Goal: Transaction & Acquisition: Purchase product/service

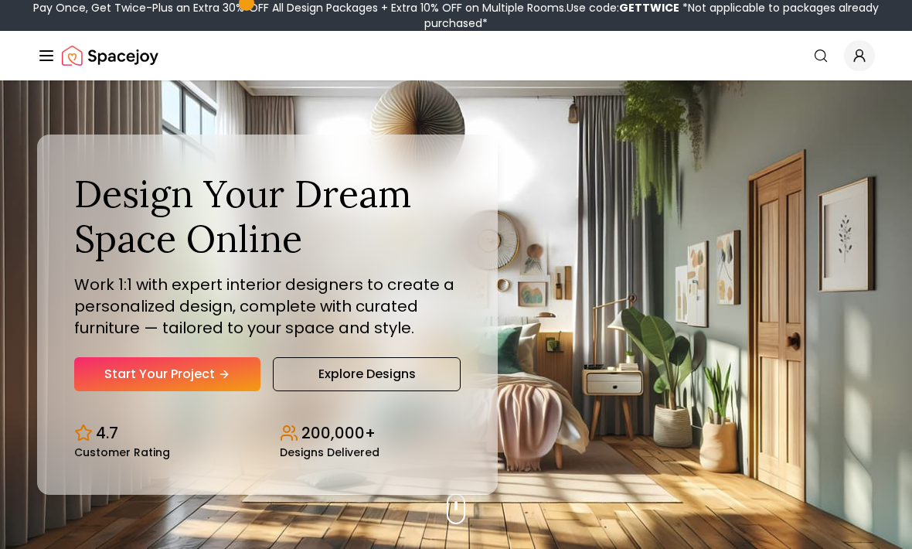
click at [226, 380] on icon "Hero section" at bounding box center [224, 374] width 12 height 12
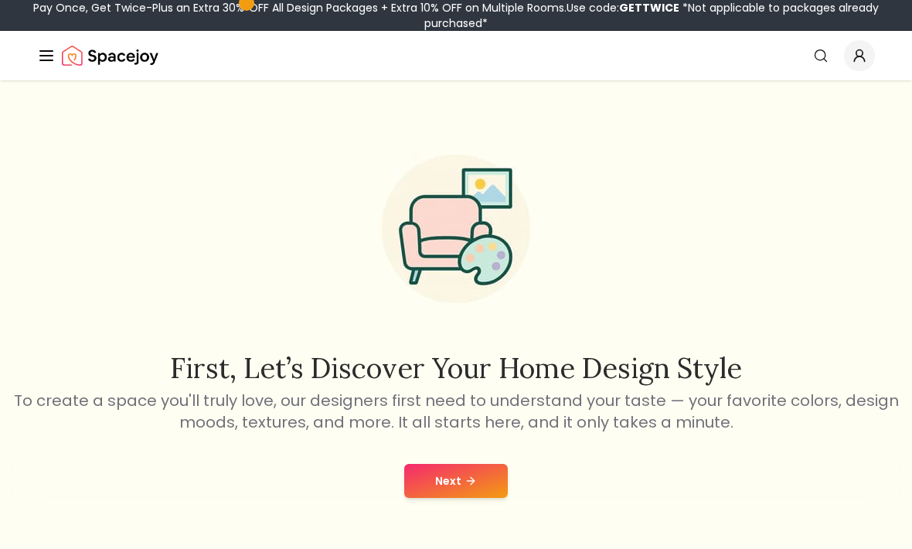
click at [467, 485] on icon at bounding box center [470, 480] width 12 height 12
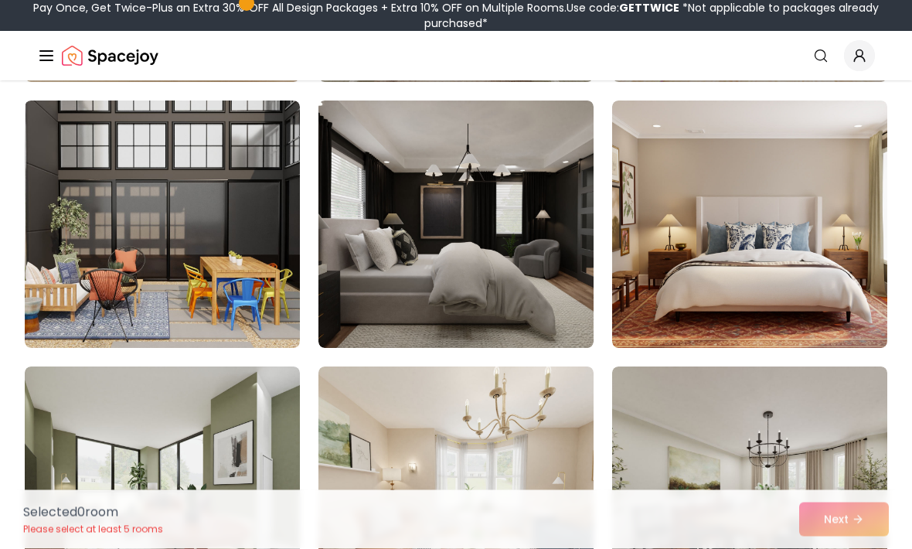
scroll to position [410, 0]
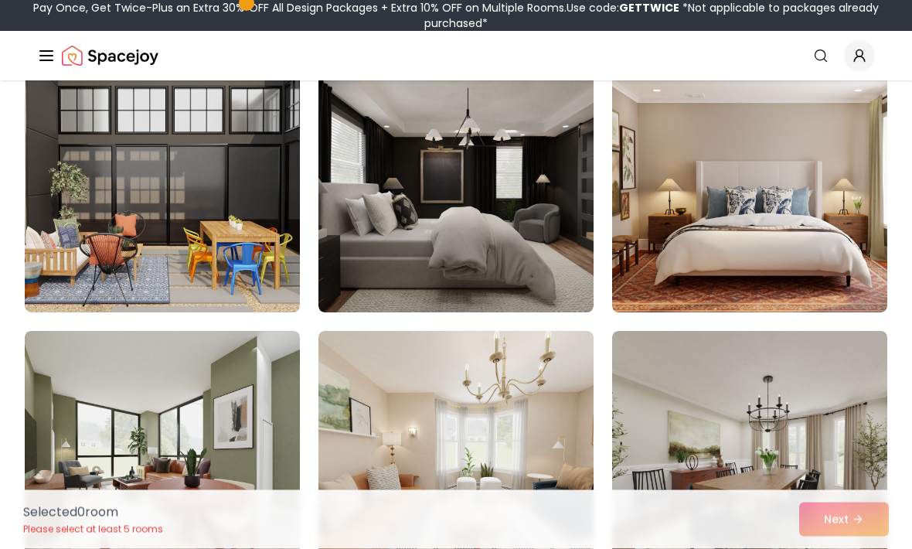
click at [828, 238] on img at bounding box center [749, 189] width 275 height 247
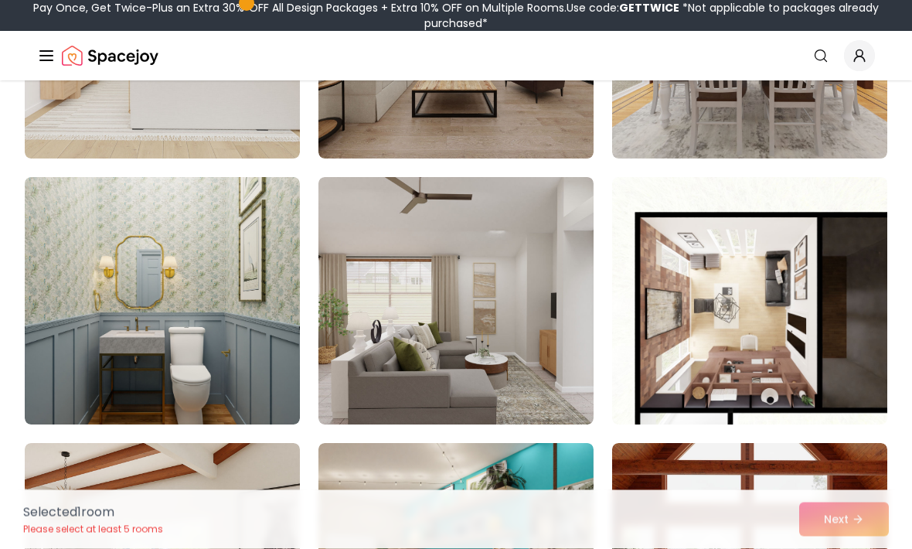
scroll to position [2426, 0]
click at [257, 382] on img at bounding box center [162, 300] width 275 height 247
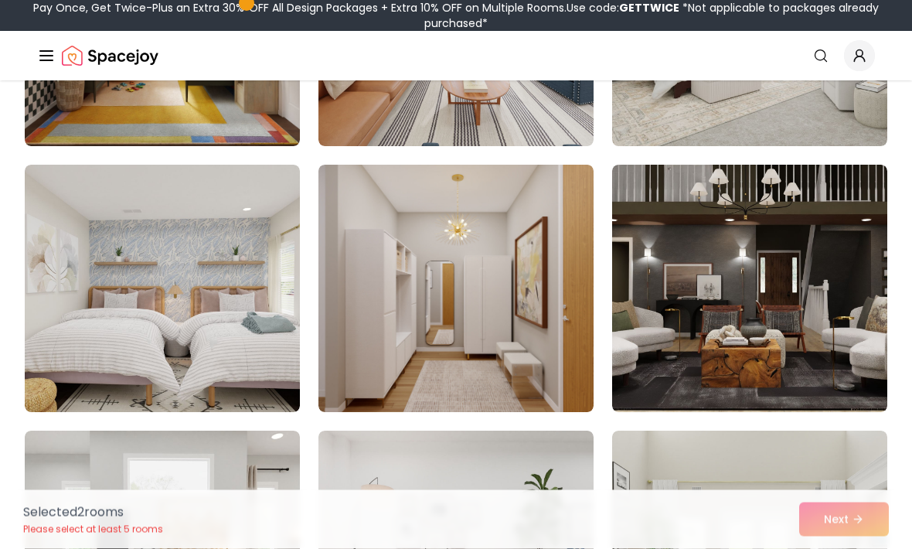
scroll to position [7223, 0]
click at [240, 344] on img at bounding box center [162, 288] width 275 height 247
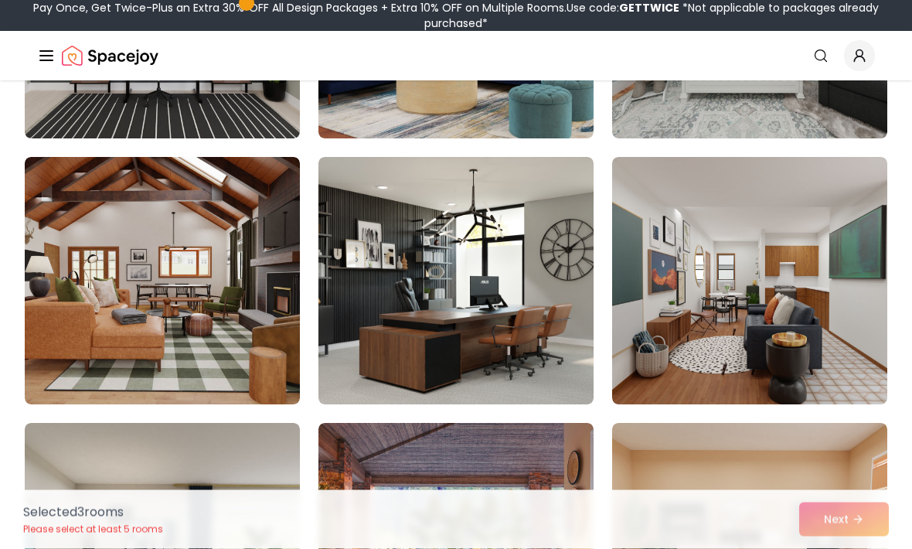
scroll to position [8028, 0]
click at [204, 330] on img at bounding box center [162, 280] width 275 height 247
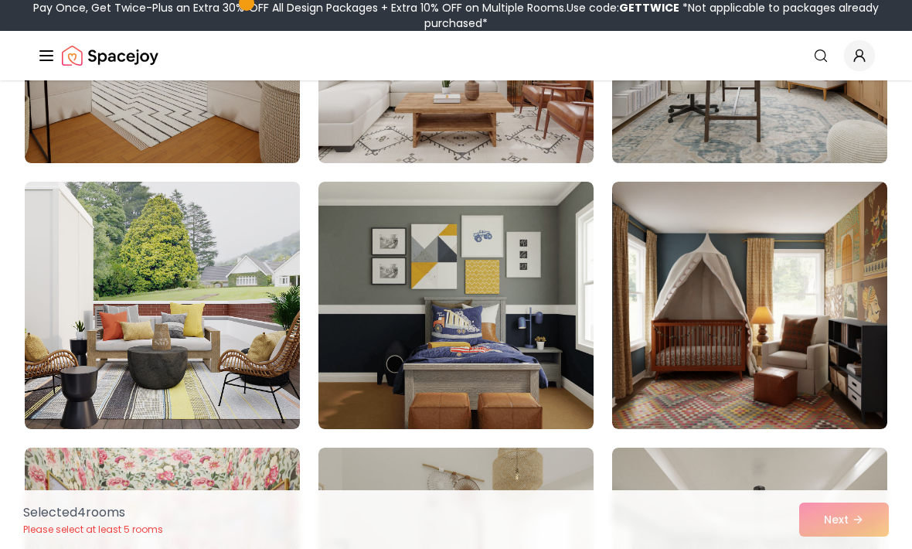
scroll to position [5342, 0]
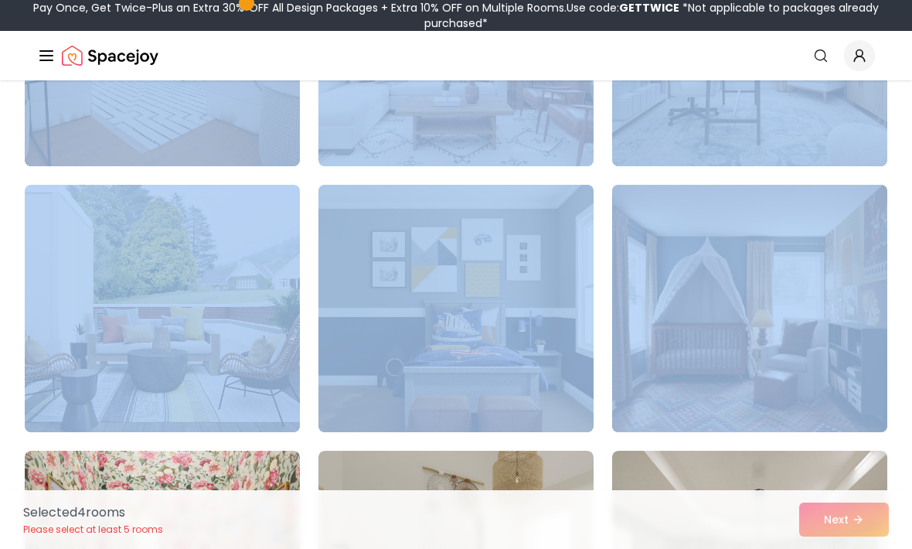
click at [858, 523] on div "Selected 4 room s Please select at least 5 rooms Next" at bounding box center [456, 519] width 890 height 59
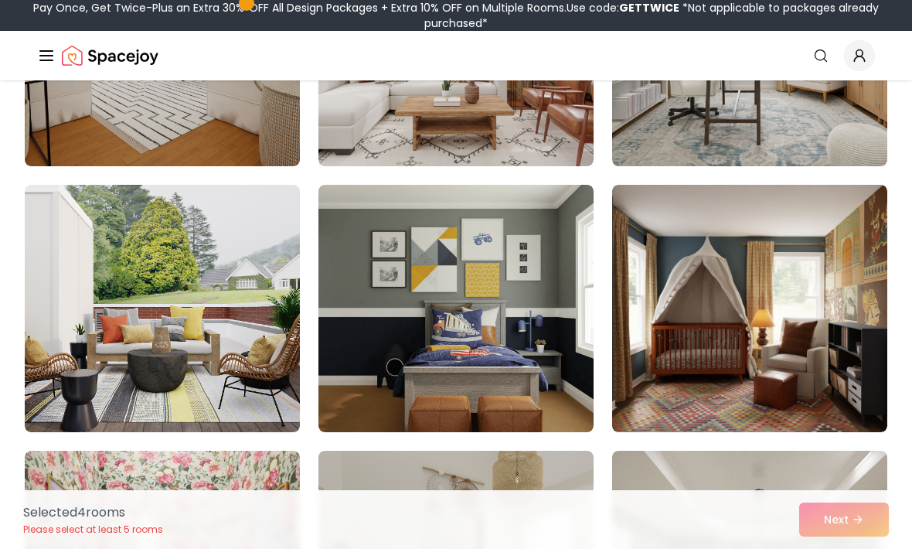
click at [757, 273] on img at bounding box center [749, 308] width 275 height 247
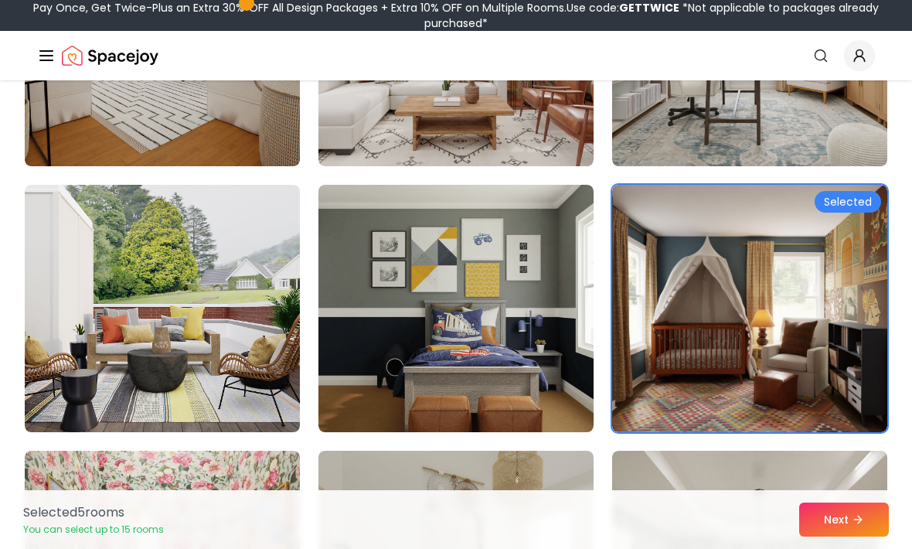
click at [858, 518] on icon at bounding box center [858, 519] width 12 height 12
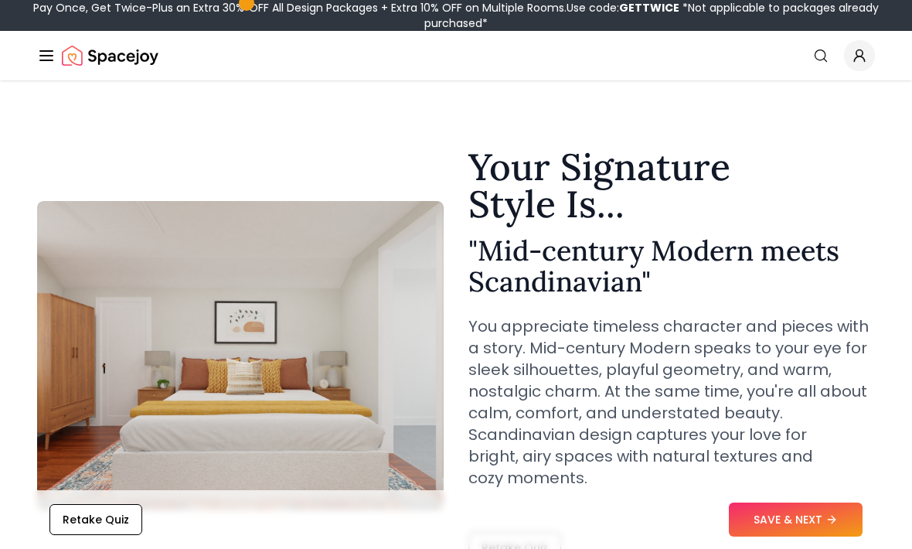
click at [818, 519] on button "SAVE & NEXT" at bounding box center [796, 519] width 134 height 34
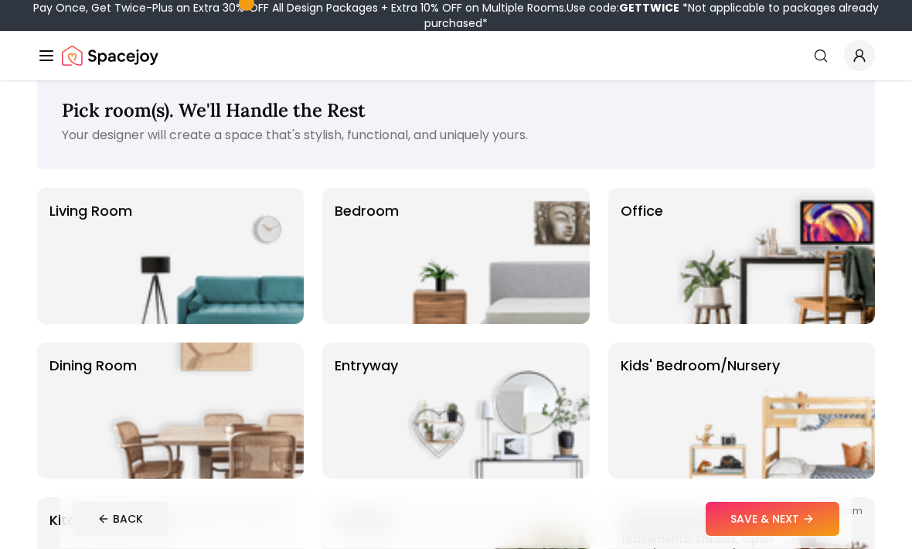
scroll to position [24, 0]
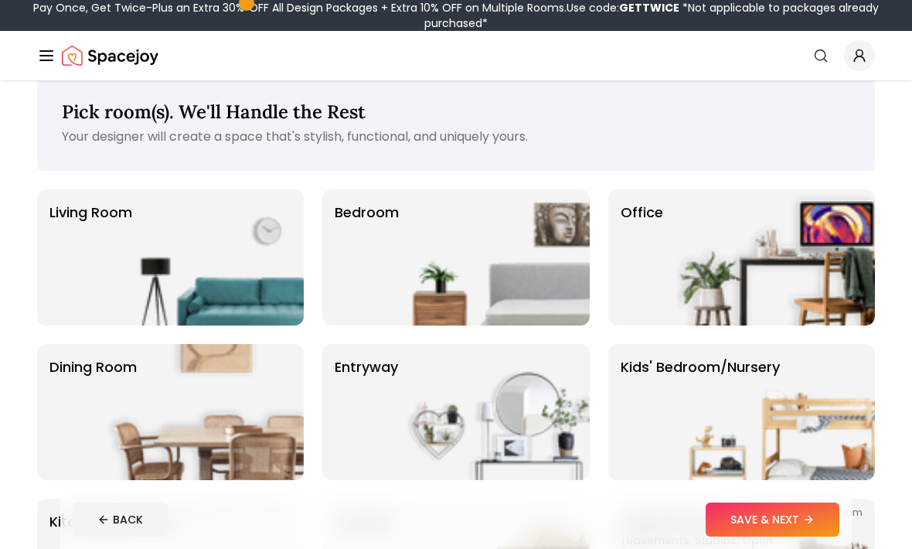
click at [229, 276] on img at bounding box center [205, 257] width 198 height 136
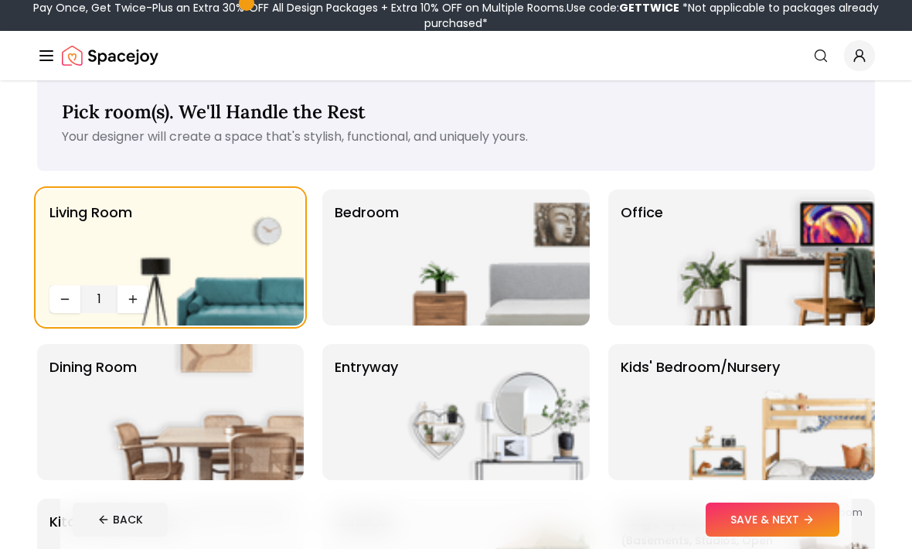
click at [804, 525] on icon at bounding box center [808, 519] width 12 height 12
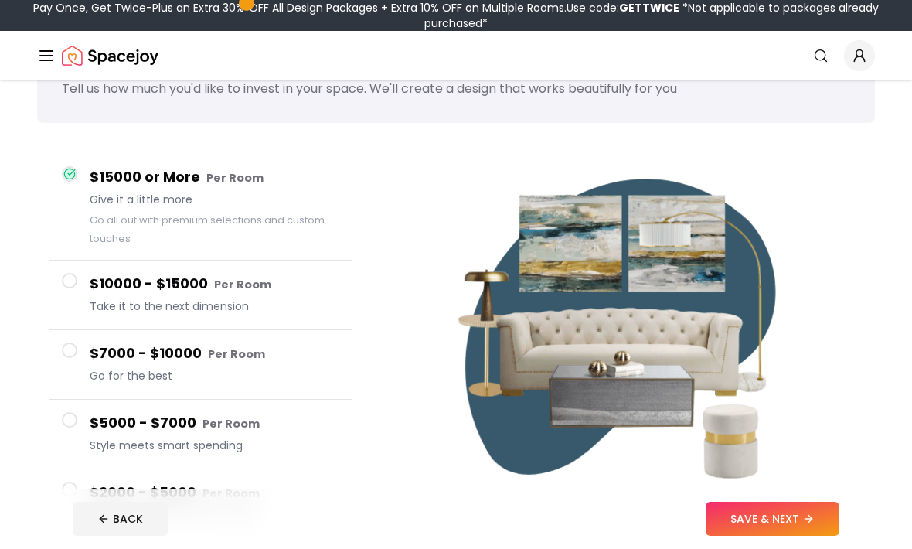
scroll to position [73, 0]
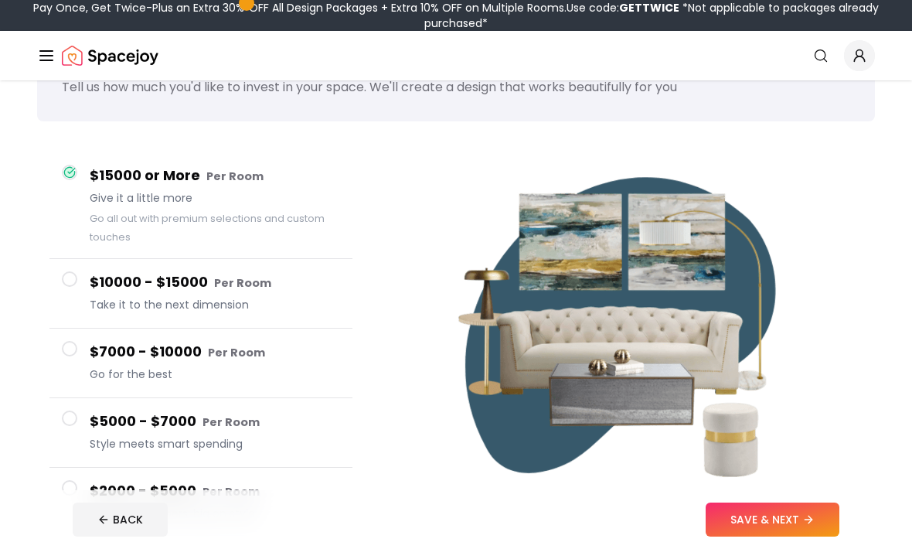
click at [79, 493] on button "$2000 - $5000 Per Room Small on numbers, big on style" at bounding box center [200, 501] width 303 height 69
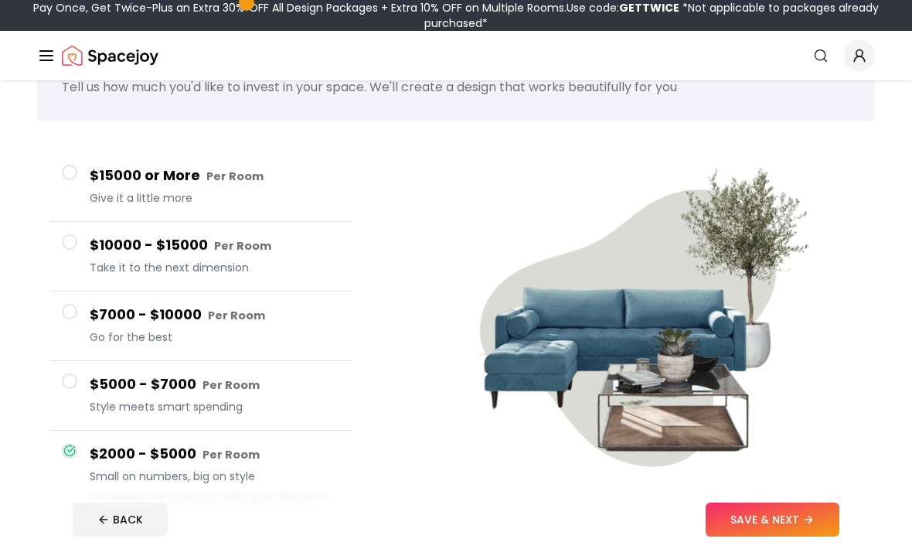
click at [803, 536] on button "SAVE & NEXT" at bounding box center [772, 519] width 134 height 34
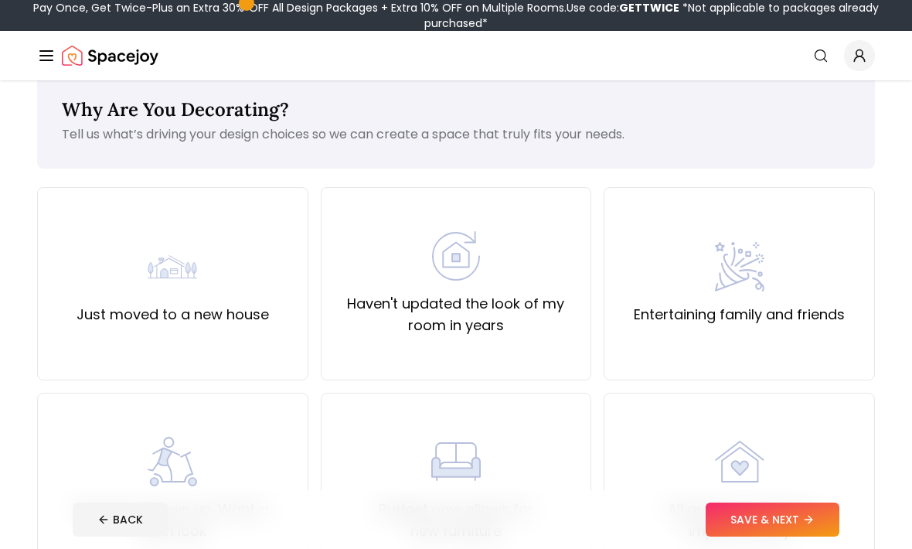
scroll to position [25, 0]
click at [490, 297] on label "Haven't updated the look of my room in years" at bounding box center [456, 315] width 245 height 43
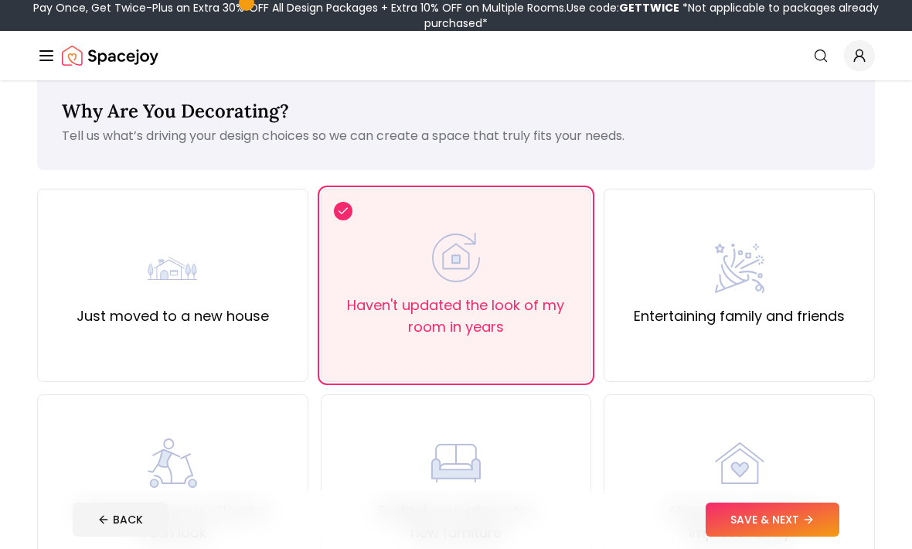
click at [797, 522] on button "SAVE & NEXT" at bounding box center [772, 519] width 134 height 34
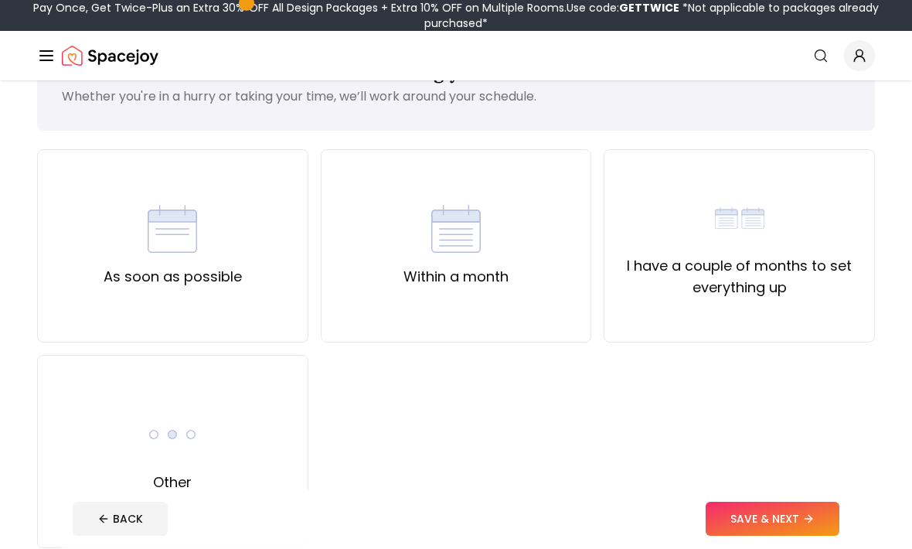
scroll to position [64, 0]
click at [845, 301] on div "I have a couple of months to set everything up" at bounding box center [738, 245] width 271 height 193
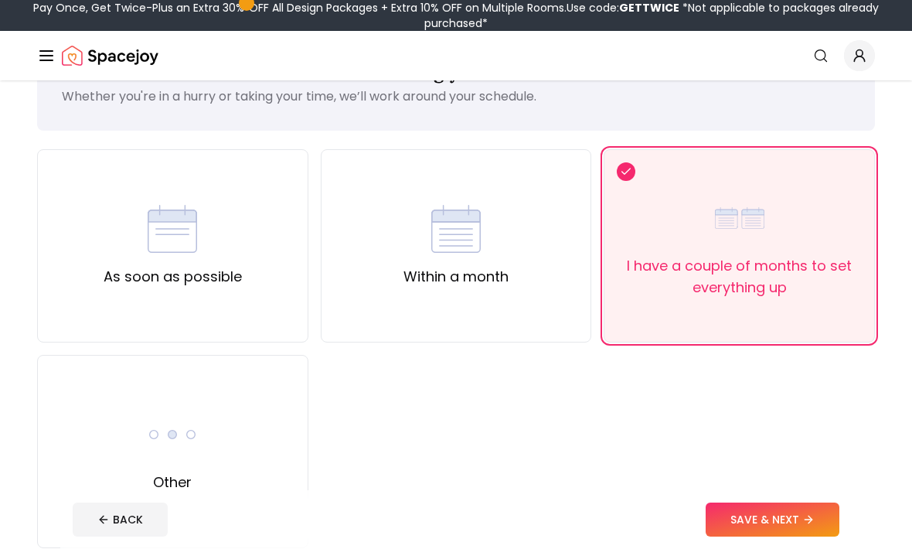
click at [800, 536] on button "SAVE & NEXT" at bounding box center [772, 519] width 134 height 34
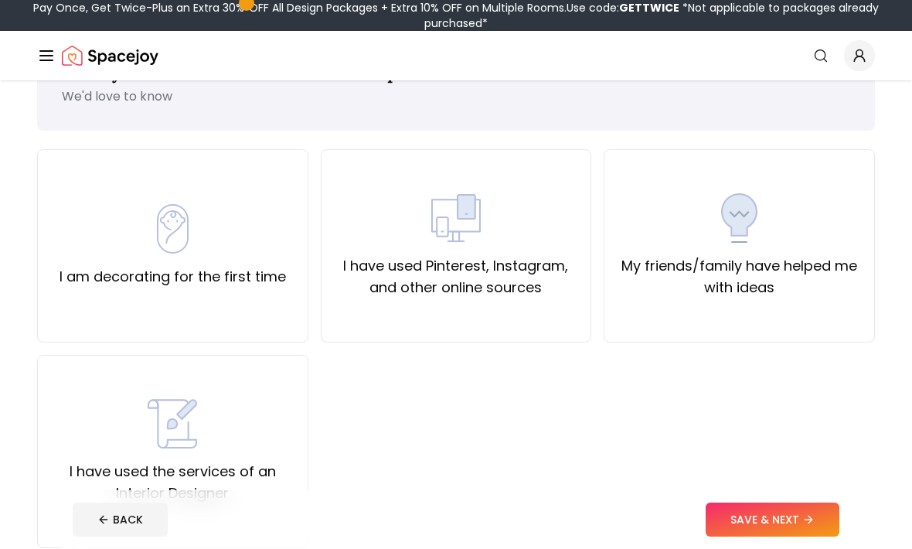
click at [227, 484] on label "I have used the services of an Interior Designer" at bounding box center [172, 482] width 245 height 43
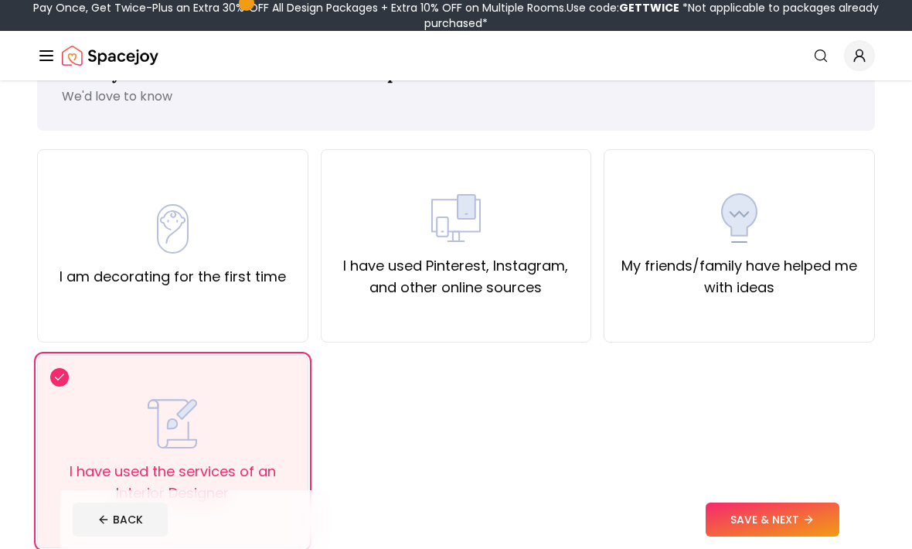
click at [798, 536] on button "SAVE & NEXT" at bounding box center [772, 519] width 134 height 34
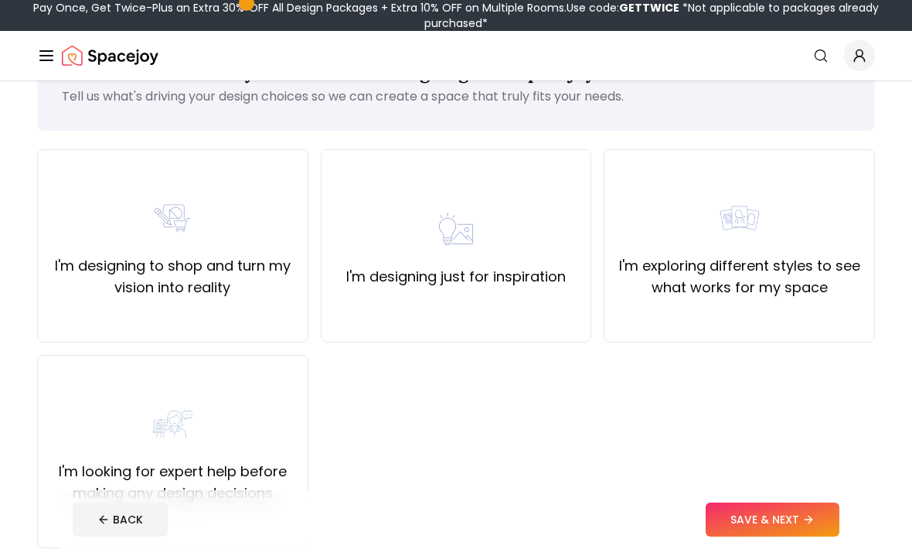
click at [247, 479] on label "I'm looking for expert help before making any design decisions" at bounding box center [172, 482] width 245 height 43
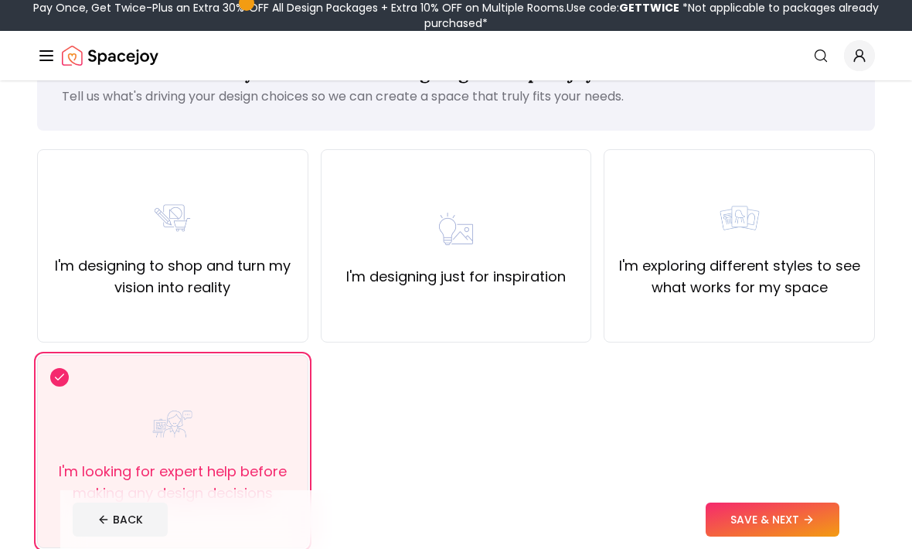
click at [802, 536] on button "SAVE & NEXT" at bounding box center [772, 519] width 134 height 34
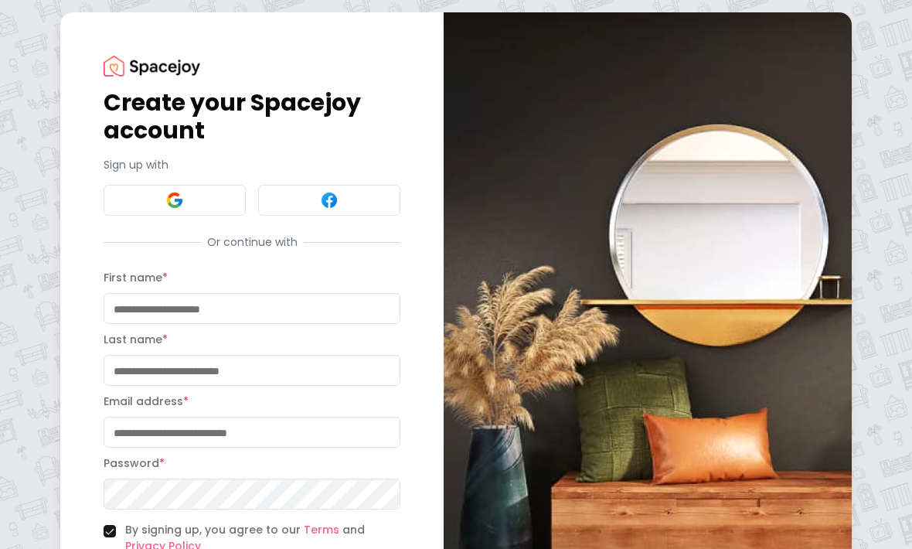
click at [319, 310] on input "First name *" at bounding box center [252, 308] width 297 height 31
type input "*****"
click at [345, 374] on input "Last name *" at bounding box center [252, 370] width 297 height 31
type input "*****"
click at [362, 431] on input "Email address *" at bounding box center [252, 431] width 297 height 31
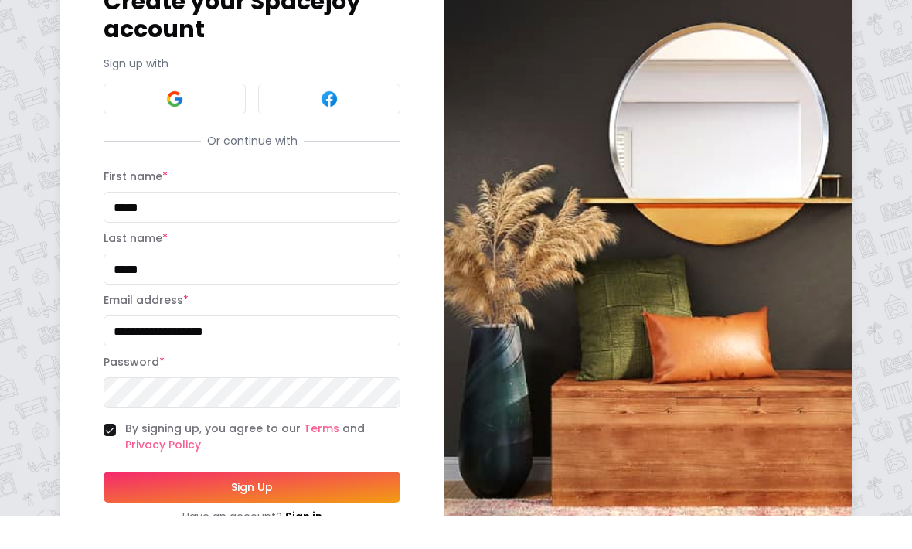
scroll to position [95, 0]
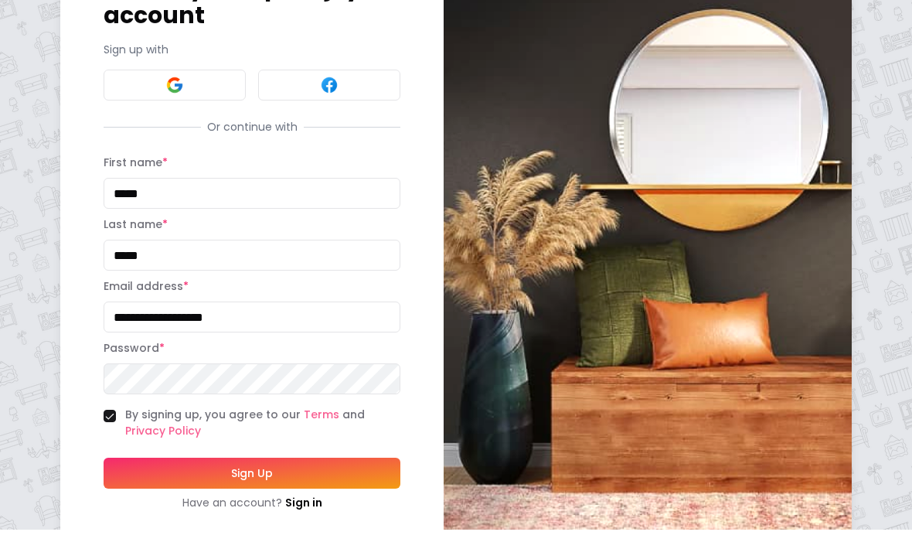
type input "**********"
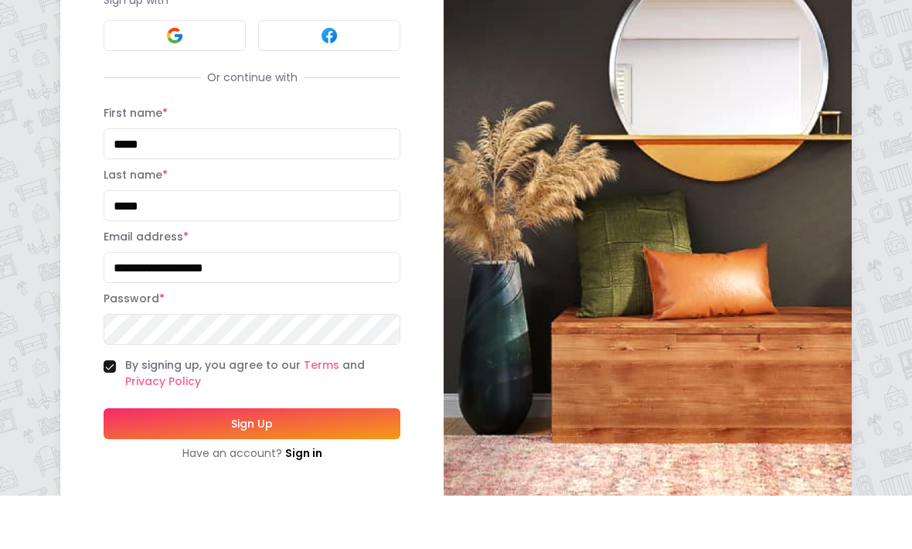
scroll to position [125, 0]
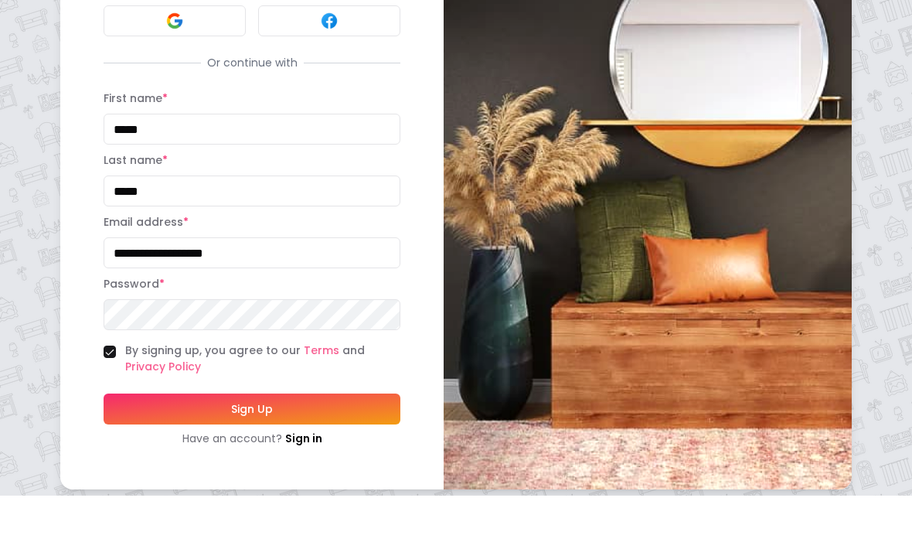
click at [297, 447] on button "Sign Up" at bounding box center [252, 462] width 297 height 31
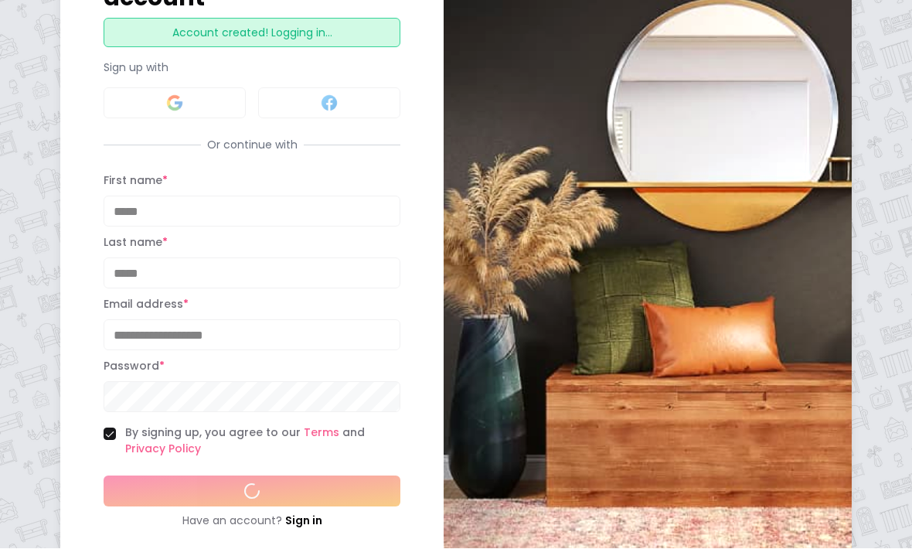
scroll to position [133, 0]
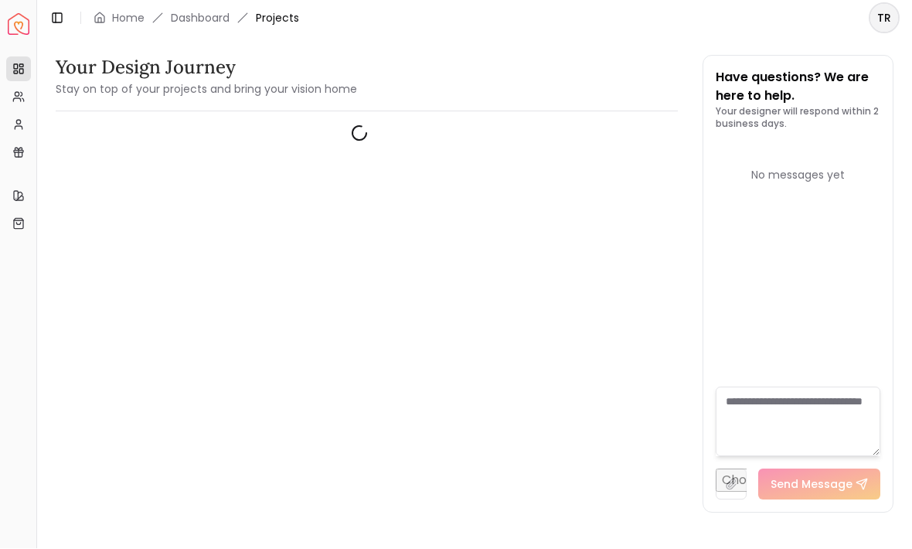
scroll to position [1, 0]
